Goal: Task Accomplishment & Management: Use online tool/utility

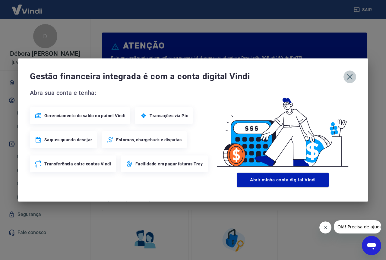
click at [350, 78] on icon "button" at bounding box center [350, 77] width 6 height 6
click at [349, 77] on icon "button" at bounding box center [350, 77] width 10 height 10
click at [352, 76] on icon "button" at bounding box center [350, 77] width 10 height 10
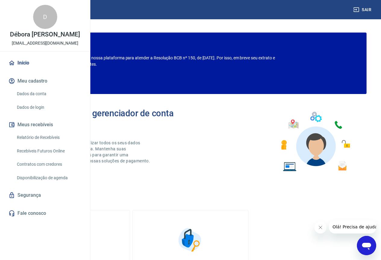
click at [36, 157] on link "Recebíveis Futuros Online" at bounding box center [48, 151] width 68 height 12
